Goal: Find specific page/section: Find specific page/section

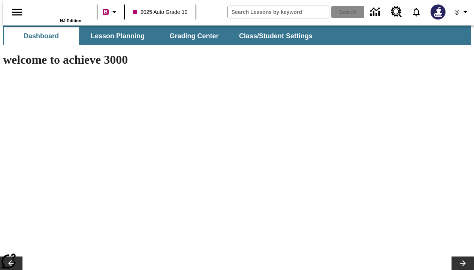
type input "-1"
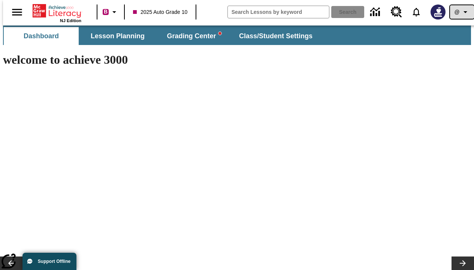
click at [461, 12] on icon "Profile/Settings" at bounding box center [465, 11] width 9 height 9
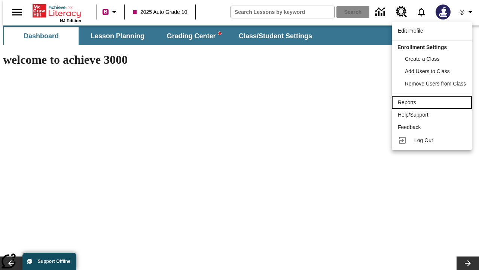
click at [433, 102] on div "Reports" at bounding box center [432, 103] width 68 height 8
